Goal: Information Seeking & Learning: Check status

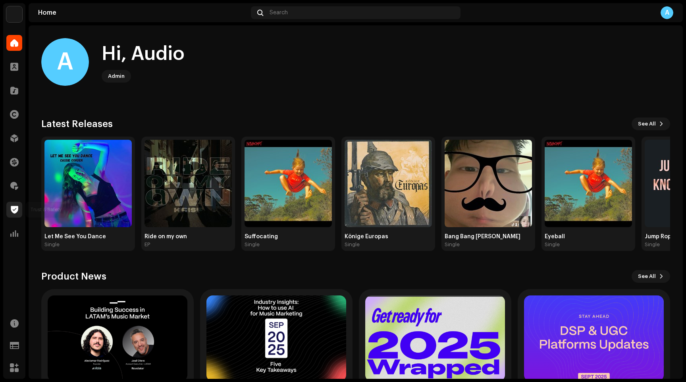
click at [13, 212] on span at bounding box center [15, 209] width 8 height 6
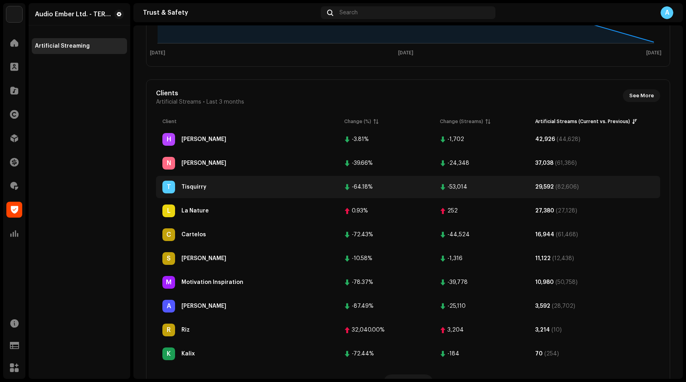
scroll to position [239, 0]
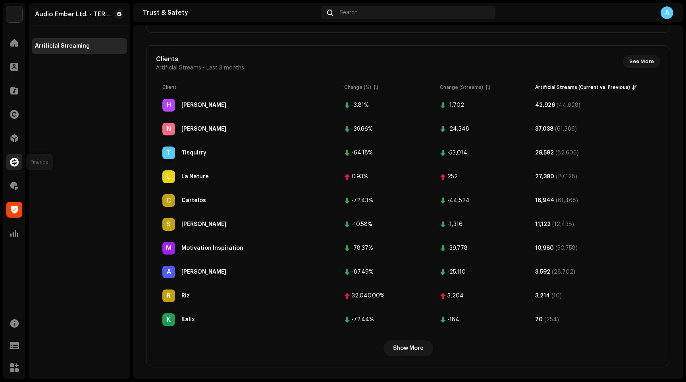
click at [16, 161] on span at bounding box center [14, 162] width 9 height 6
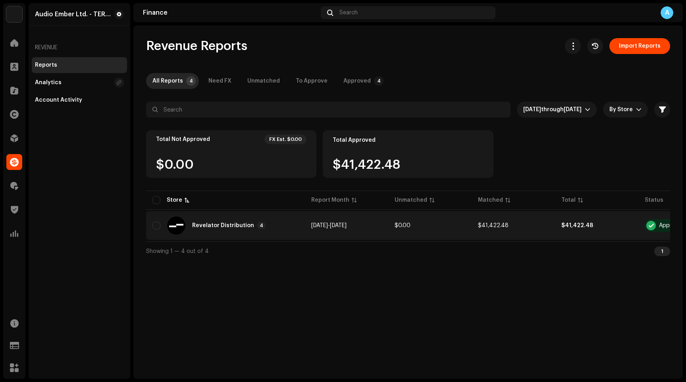
click at [438, 235] on td "$0.00" at bounding box center [429, 225] width 83 height 29
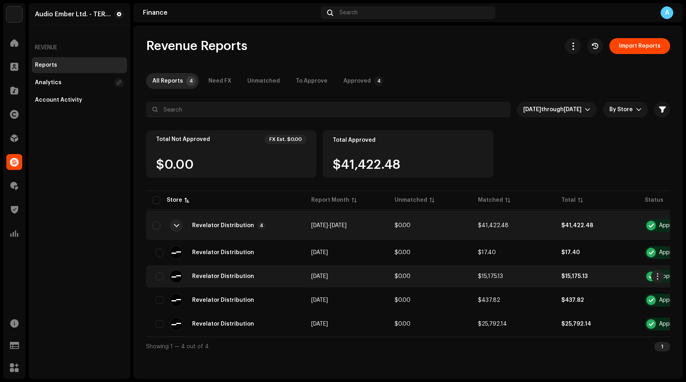
click at [267, 268] on td "Revelator Distribution" at bounding box center [225, 276] width 159 height 22
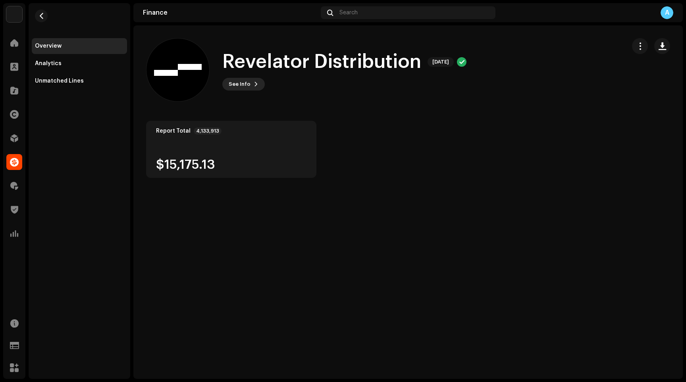
click at [238, 88] on span "See Info" at bounding box center [240, 84] width 22 height 16
click at [178, 128] on div "Revelator Distribution 592919 Report Month [DATE] FX & Tax $0.00 Adjustment $0.…" at bounding box center [343, 191] width 686 height 382
click at [38, 13] on span "button" at bounding box center [41, 16] width 6 height 6
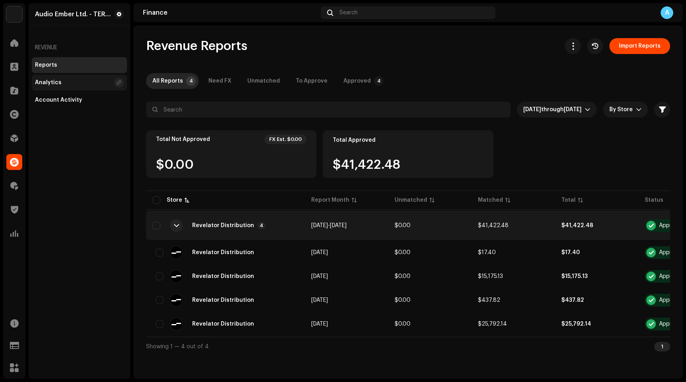
click at [78, 77] on div "Analytics" at bounding box center [79, 83] width 95 height 16
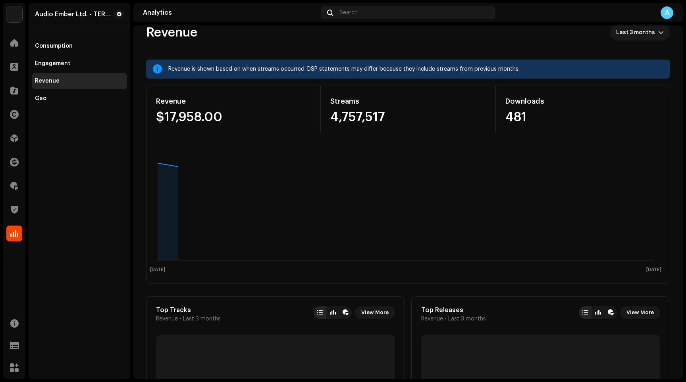
scroll to position [15, 0]
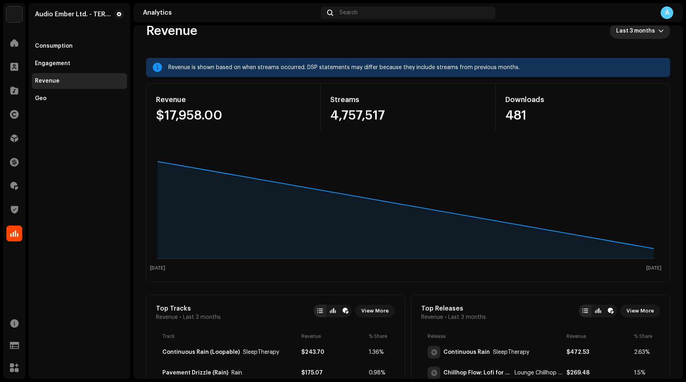
click at [644, 29] on span "Last 3 months" at bounding box center [637, 31] width 42 height 16
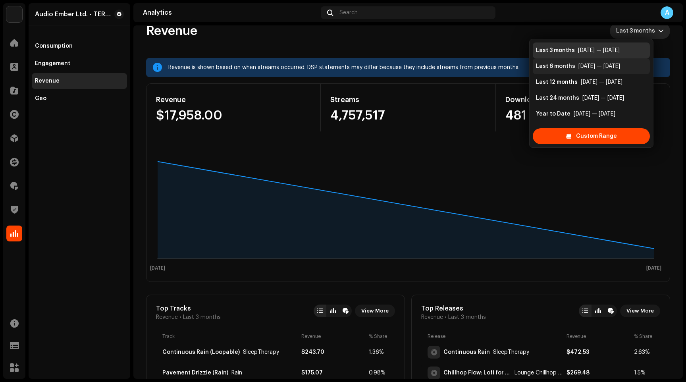
click at [601, 63] on div "[DATE] — [DATE]" at bounding box center [599, 66] width 42 height 8
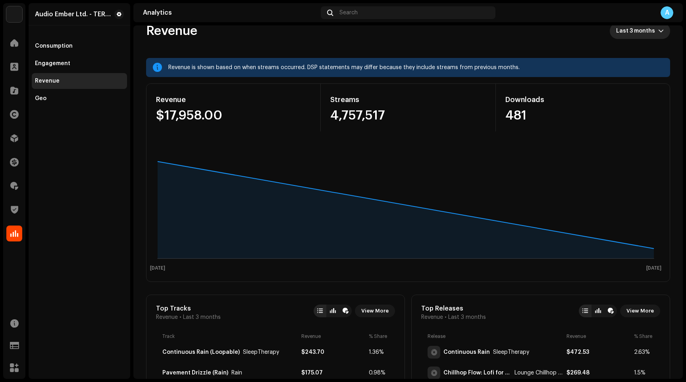
scroll to position [13, 0]
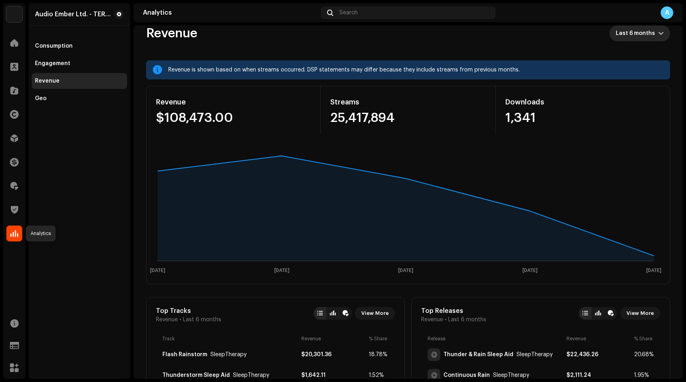
click at [16, 235] on span at bounding box center [14, 233] width 8 height 6
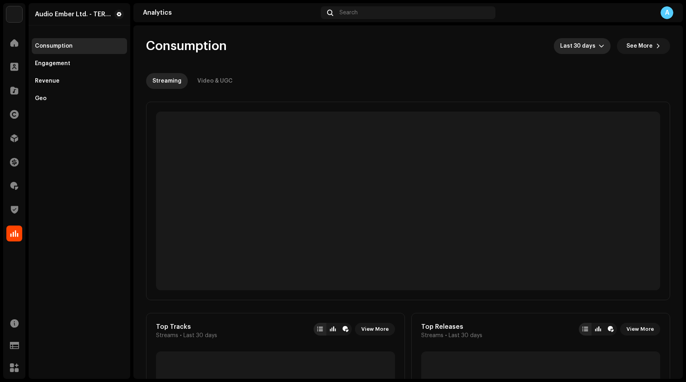
click at [579, 52] on span "Last 30 days" at bounding box center [579, 46] width 38 height 16
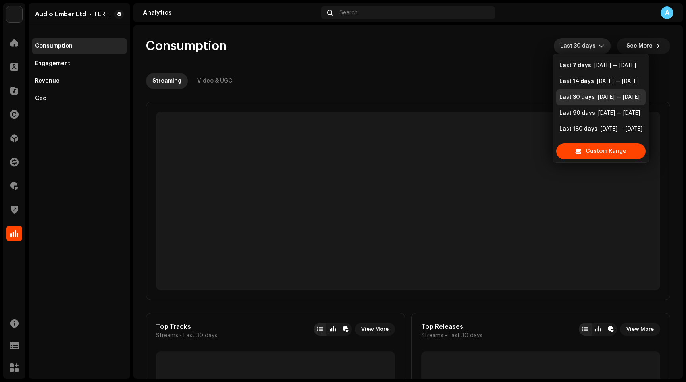
scroll to position [13, 0]
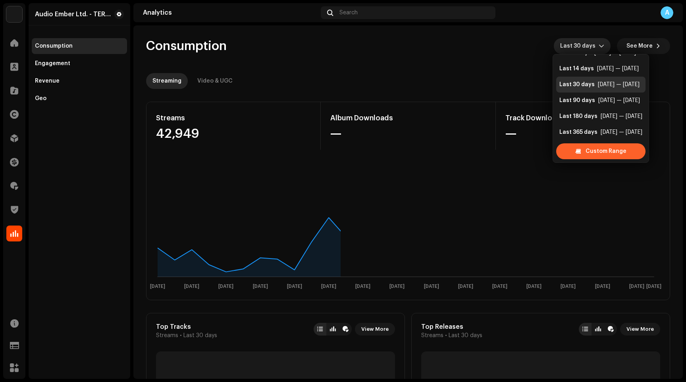
click at [593, 149] on span "Custom Range" at bounding box center [605, 151] width 41 height 16
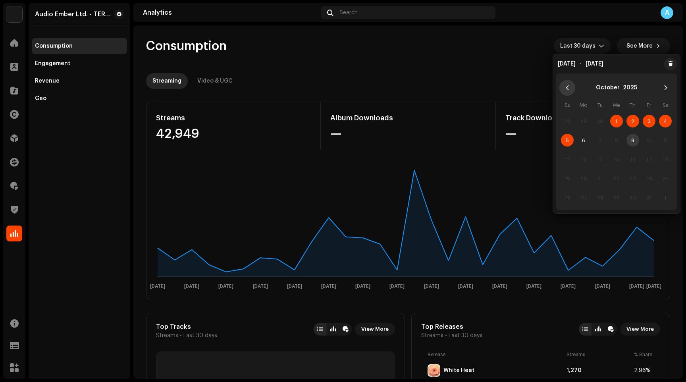
click at [572, 89] on button "Previous Month" at bounding box center [567, 88] width 16 height 16
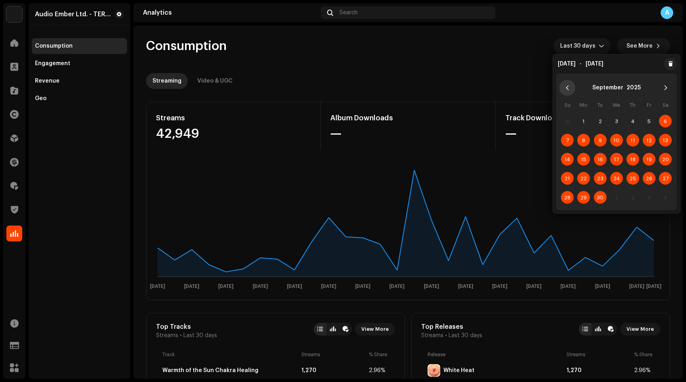
click at [571, 89] on button "Previous Month" at bounding box center [567, 88] width 16 height 16
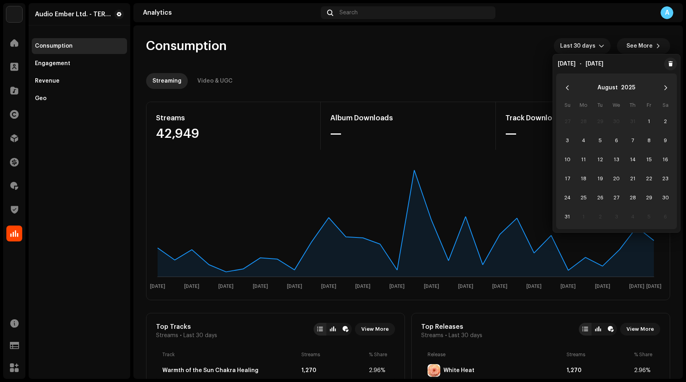
click at [571, 89] on button "Previous Month" at bounding box center [567, 88] width 16 height 16
click at [598, 123] on span "1" at bounding box center [600, 121] width 13 height 13
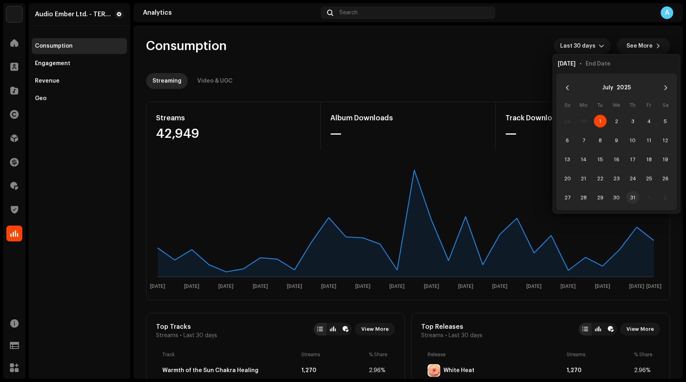
click at [628, 196] on span "31" at bounding box center [632, 197] width 13 height 13
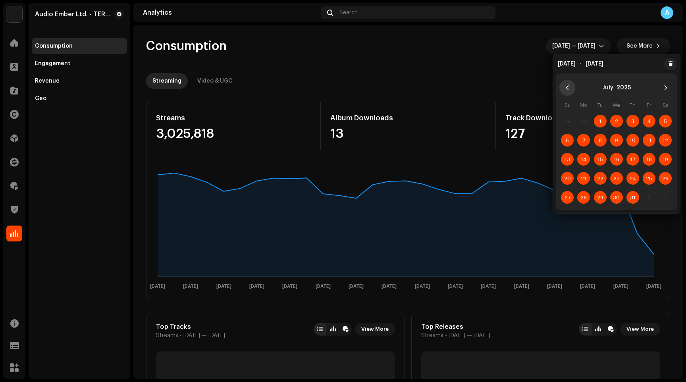
click at [565, 87] on icon "Previous Month" at bounding box center [567, 88] width 6 height 6
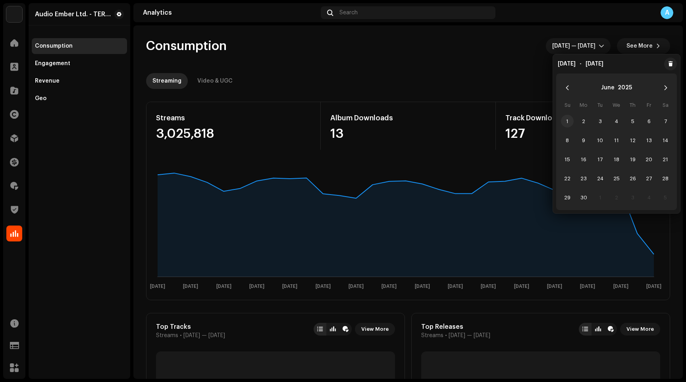
click at [565, 122] on span "1" at bounding box center [567, 121] width 13 height 13
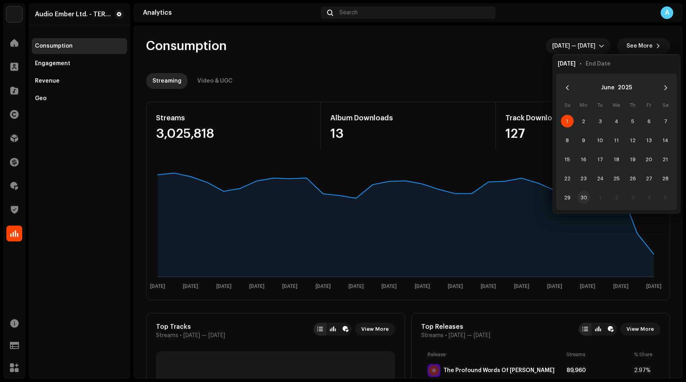
click at [585, 195] on span "30" at bounding box center [583, 197] width 13 height 13
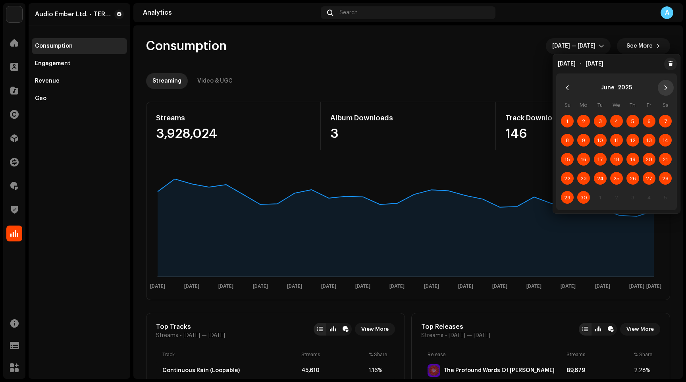
click at [665, 89] on icon "Next Month" at bounding box center [666, 88] width 6 height 6
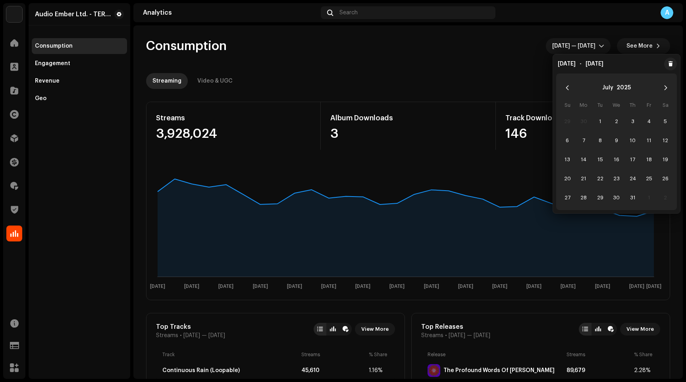
click at [665, 89] on icon "Next Month" at bounding box center [666, 88] width 6 height 6
click at [646, 119] on span "1" at bounding box center [648, 121] width 13 height 13
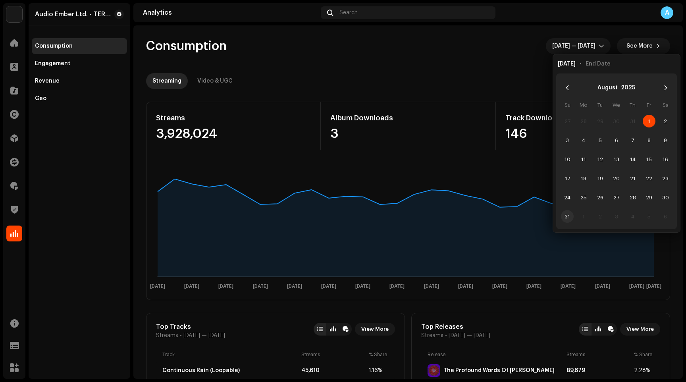
click at [568, 215] on span "31" at bounding box center [567, 216] width 13 height 13
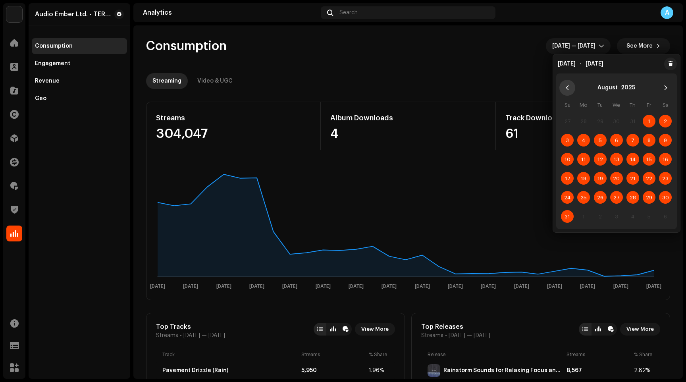
click at [568, 85] on icon "Previous Month" at bounding box center [567, 88] width 6 height 6
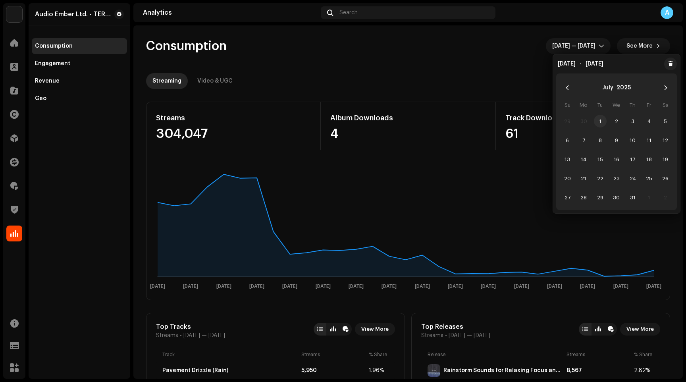
click at [601, 118] on span "1" at bounding box center [600, 121] width 13 height 13
click at [630, 196] on span "31" at bounding box center [632, 197] width 13 height 13
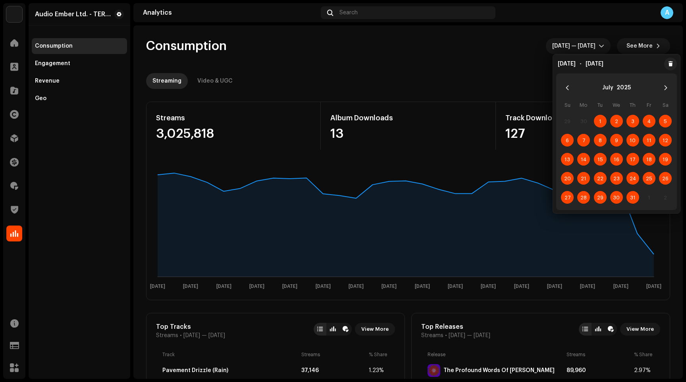
click at [446, 57] on re-o-consumption-dashboard-header "Consumption [DATE] — [DATE] See More Streaming Video & UGC" at bounding box center [408, 60] width 524 height 70
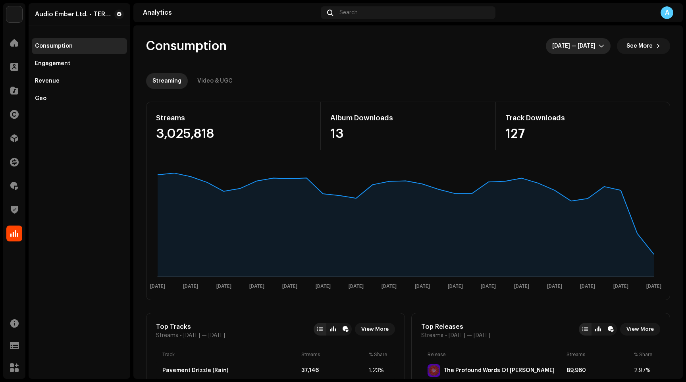
click at [594, 49] on span "[DATE] — [DATE]" at bounding box center [575, 46] width 46 height 16
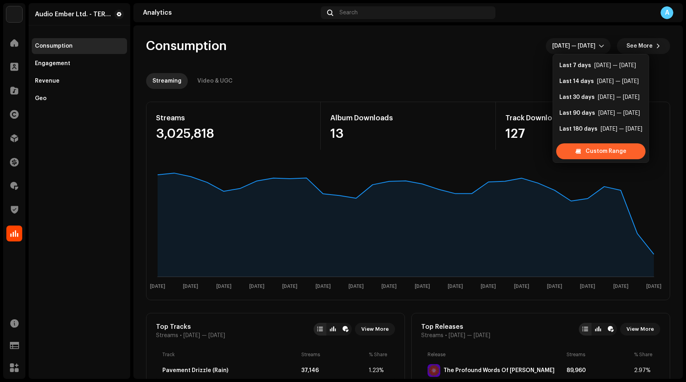
click at [602, 147] on span "Custom Range" at bounding box center [605, 151] width 41 height 16
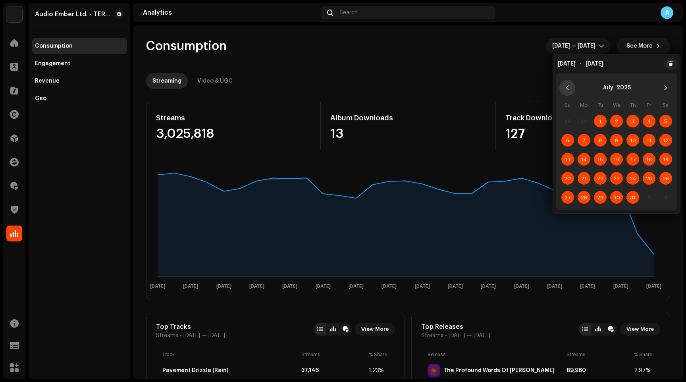
click at [567, 88] on icon "Previous Month" at bounding box center [567, 87] width 3 height 5
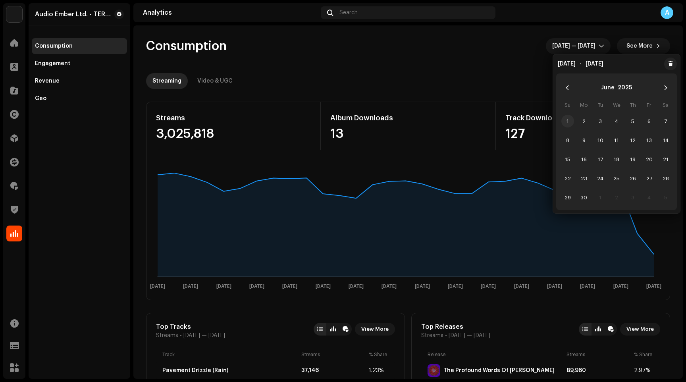
click at [571, 120] on span "1" at bounding box center [567, 121] width 13 height 13
click at [585, 198] on span "30" at bounding box center [583, 197] width 13 height 13
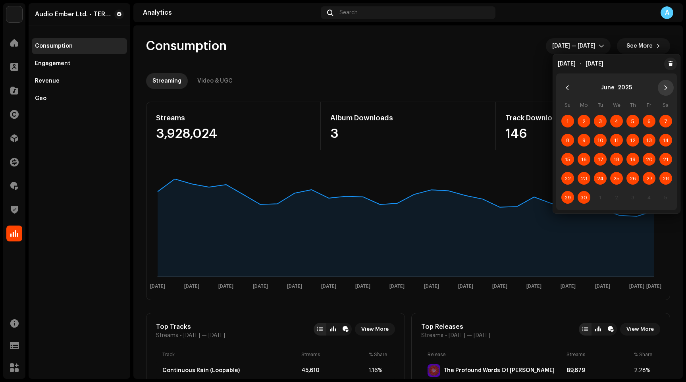
click at [663, 82] on button "Next Month" at bounding box center [666, 88] width 16 height 16
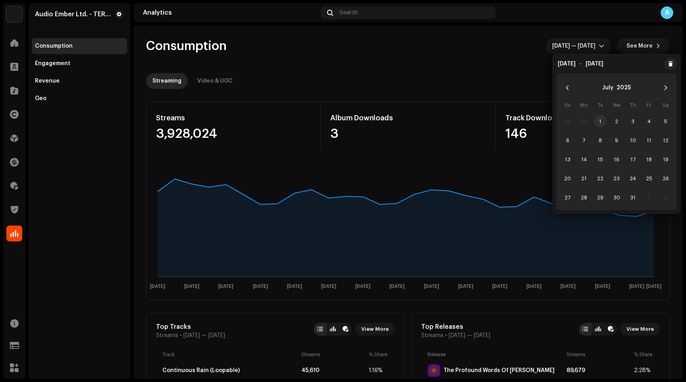
click at [599, 123] on span "1" at bounding box center [600, 121] width 13 height 13
click at [635, 193] on span "31" at bounding box center [632, 197] width 13 height 13
